Goal: Task Accomplishment & Management: Manage account settings

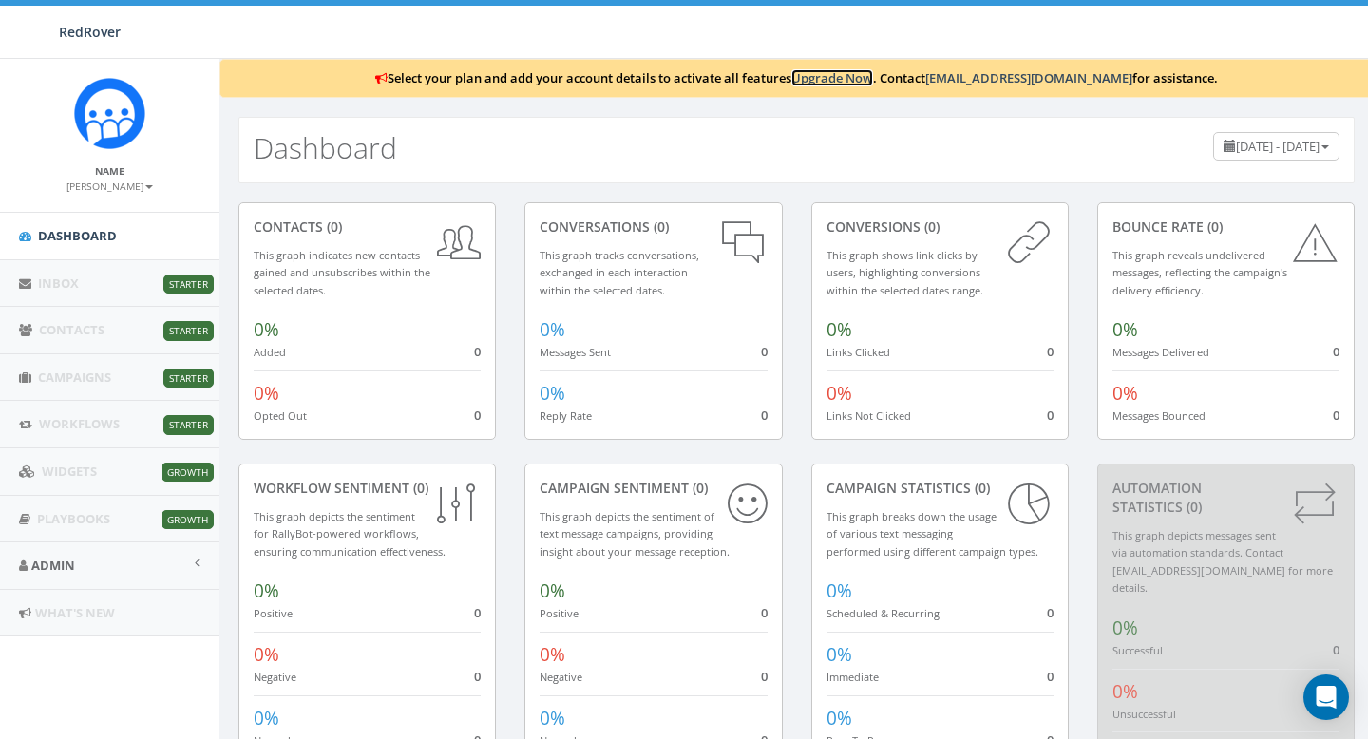
click at [873, 79] on link "Upgrade Now" at bounding box center [833, 77] width 82 height 17
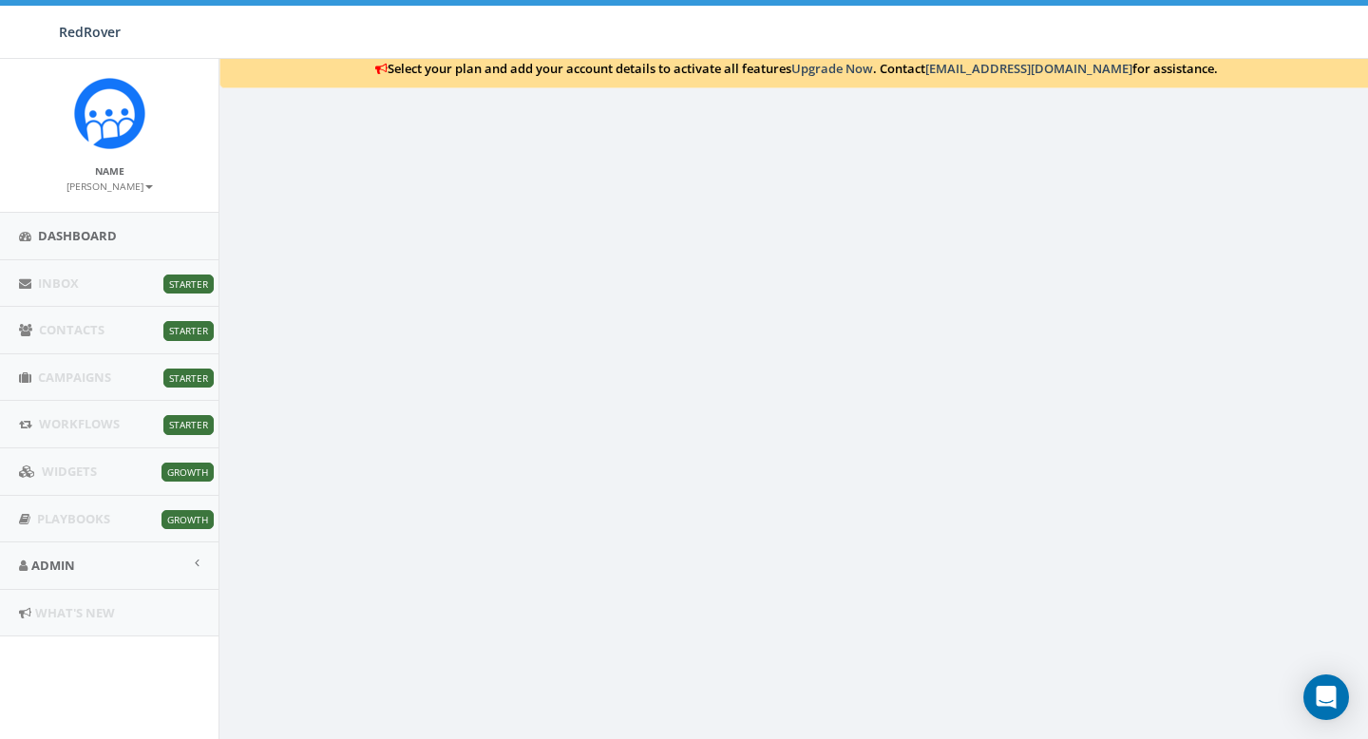
scroll to position [77, 0]
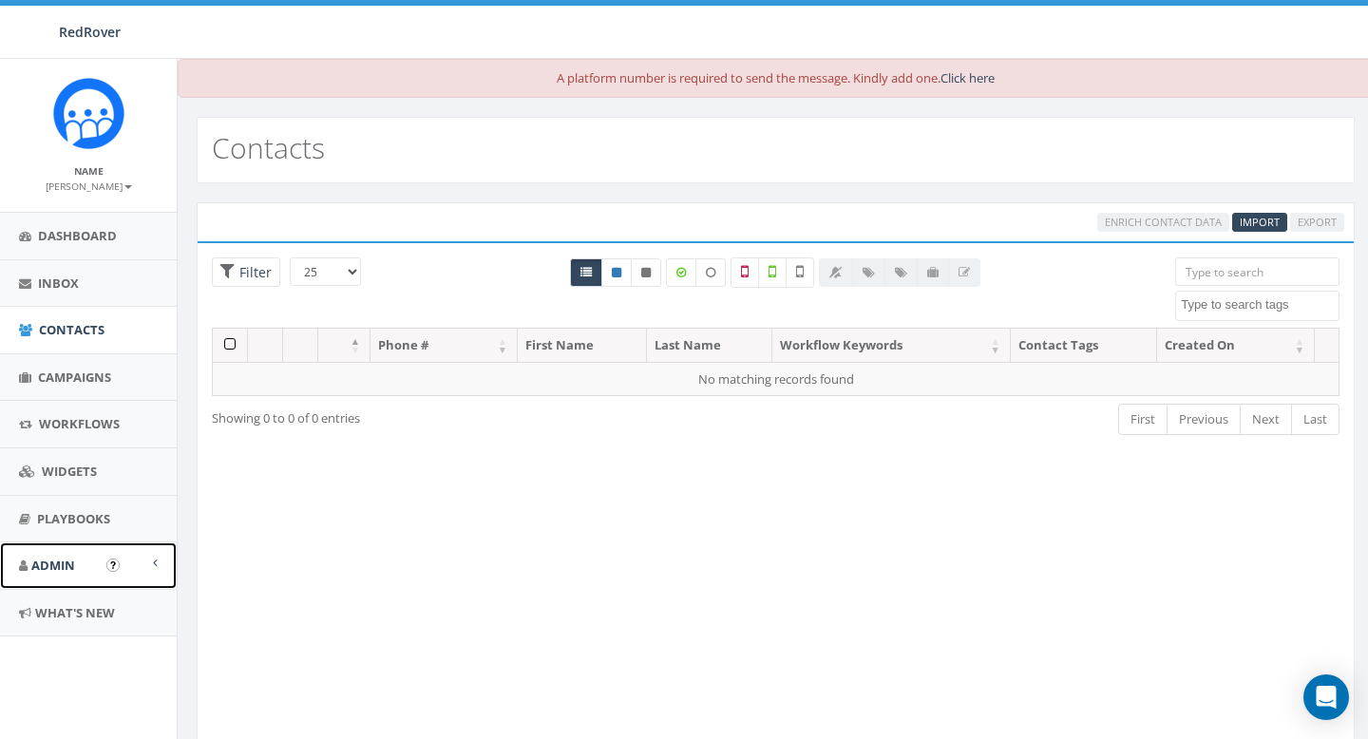
click at [58, 573] on span "Admin" at bounding box center [53, 565] width 44 height 17
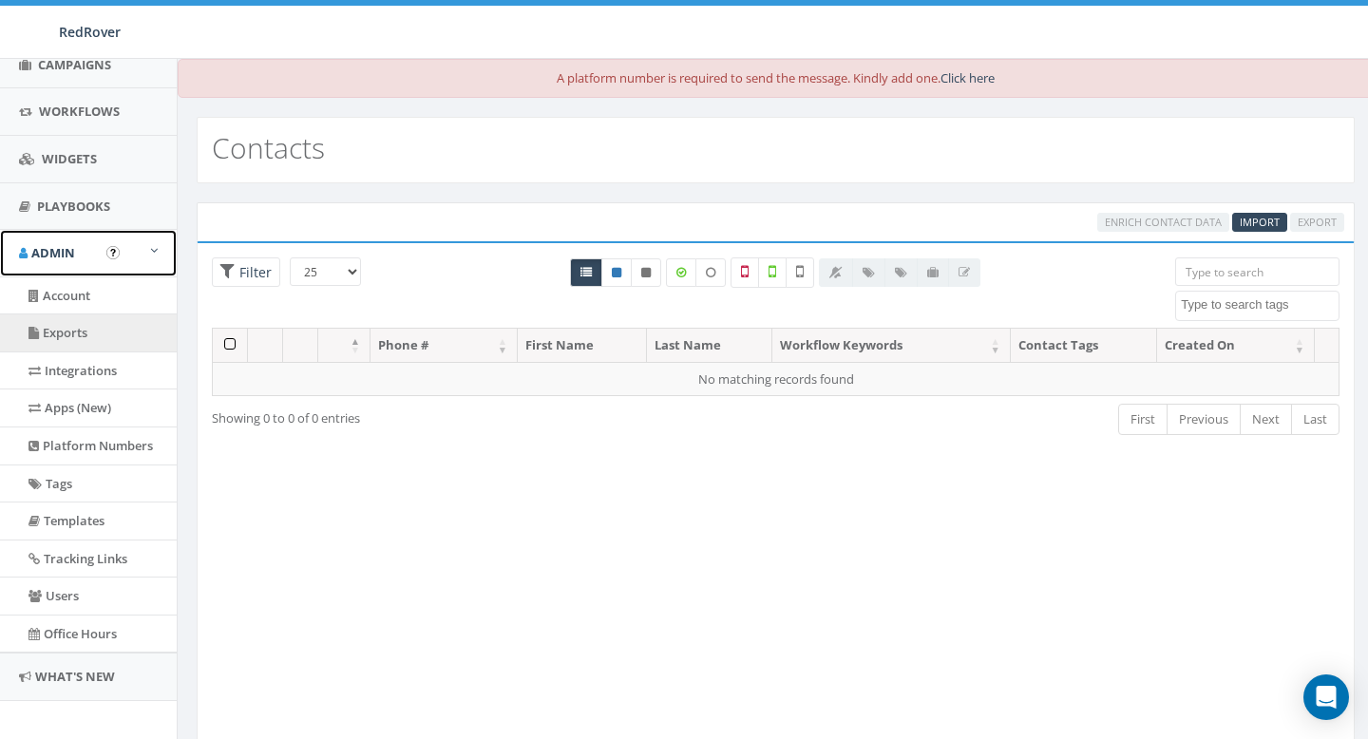
scroll to position [327, 0]
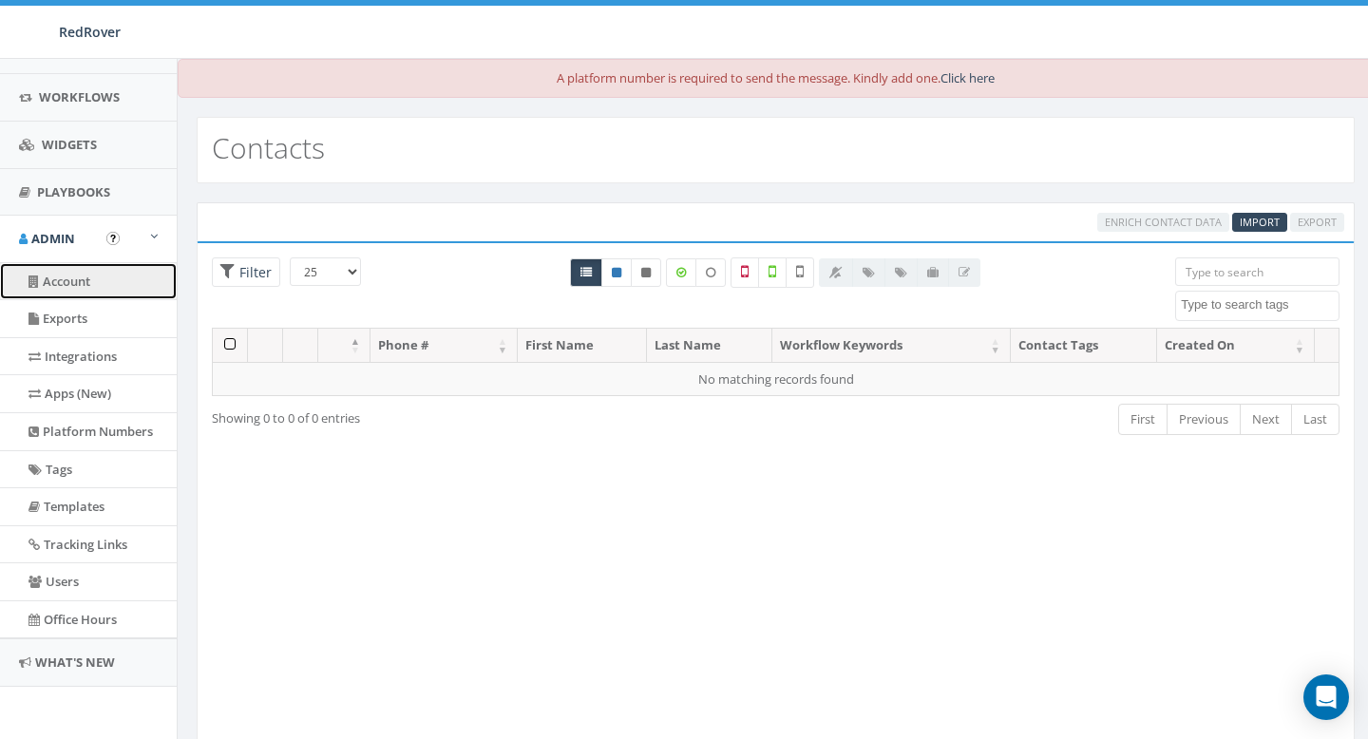
click at [86, 281] on link "Account" at bounding box center [88, 281] width 177 height 37
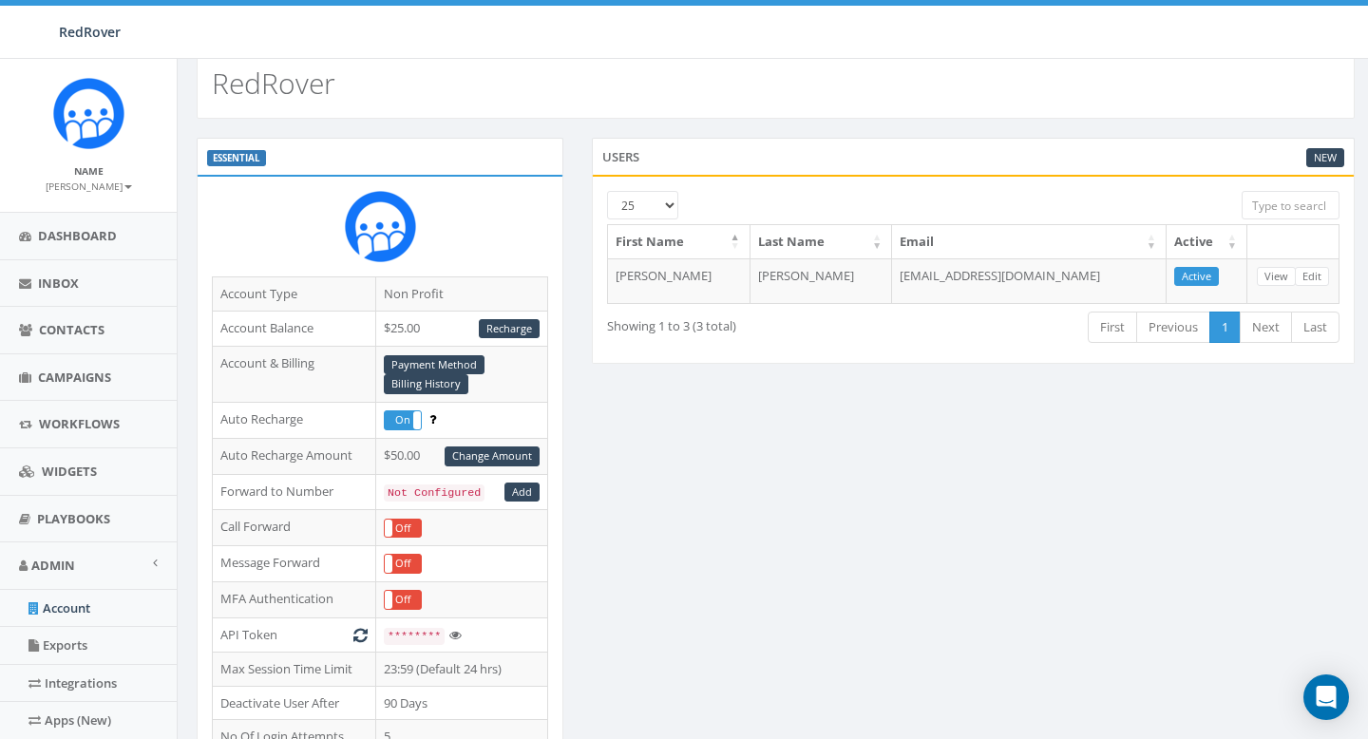
scroll to position [51, 0]
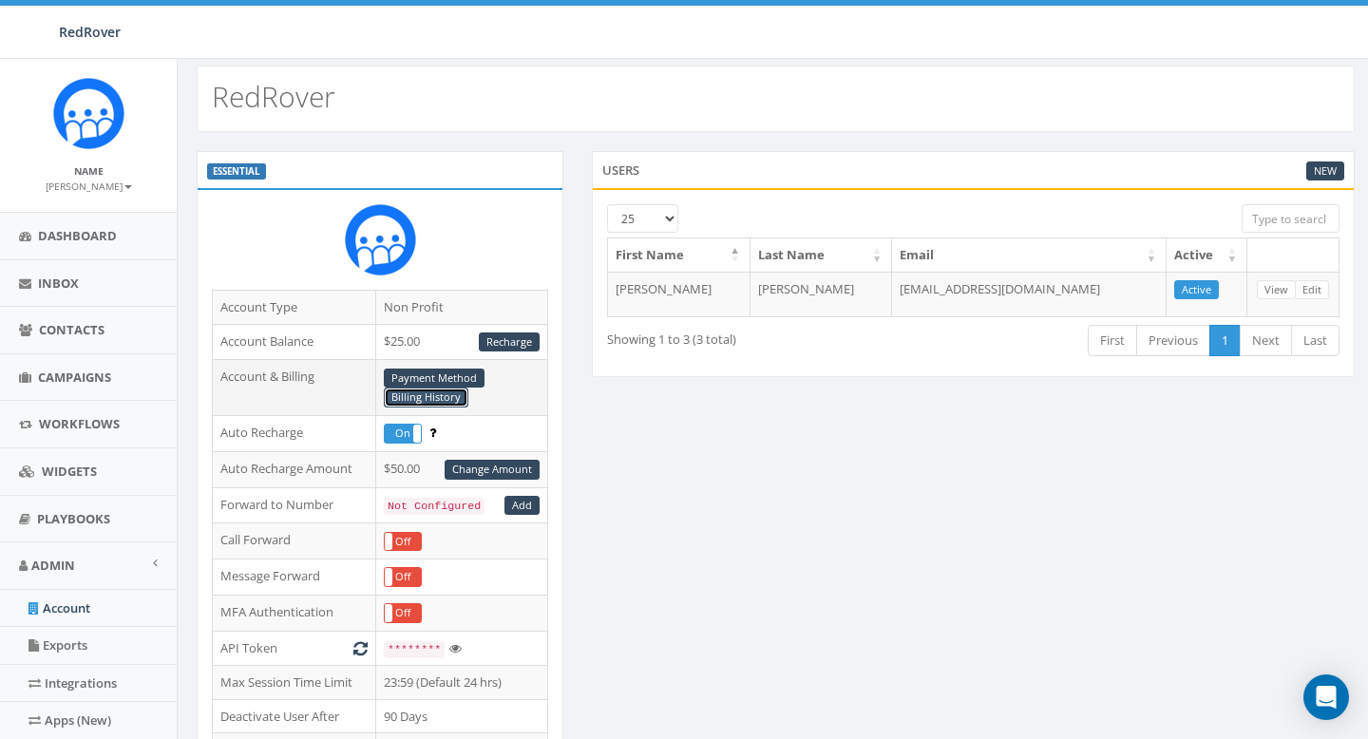
click at [402, 397] on link "Billing History" at bounding box center [426, 398] width 85 height 20
